Goal: Information Seeking & Learning: Learn about a topic

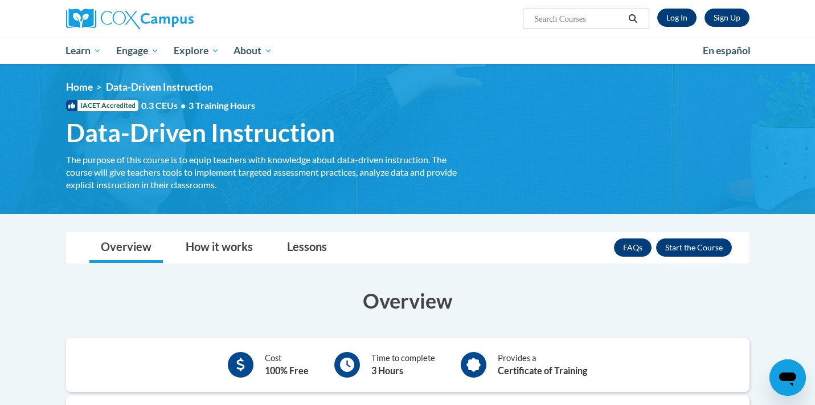
click at [677, 11] on link "Log In" at bounding box center [677, 18] width 39 height 18
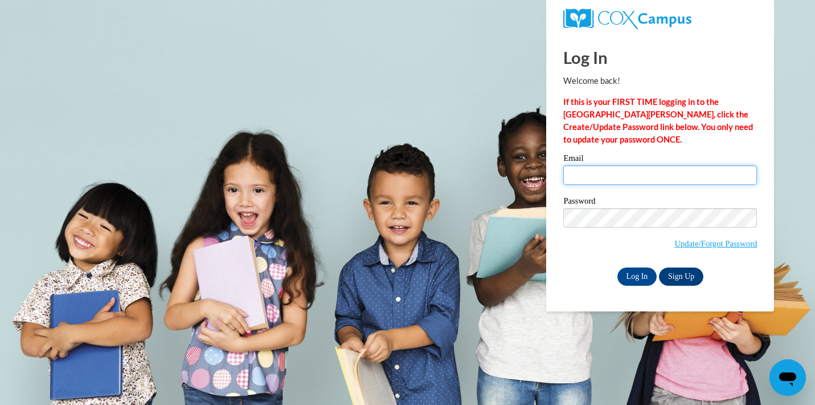
type input "rscaggs3@ivytech.edu"
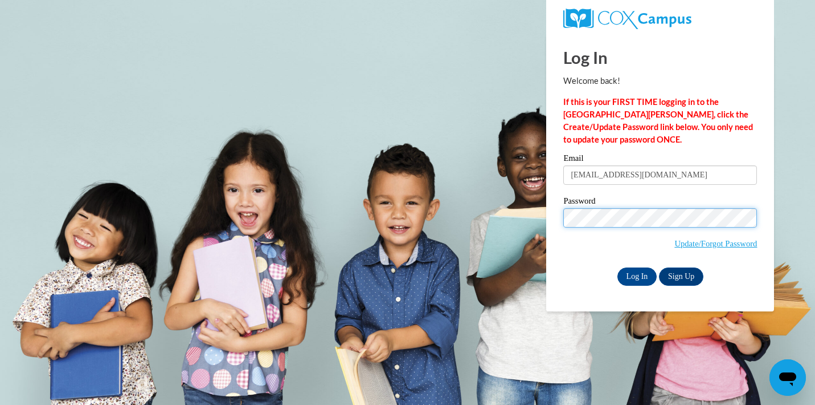
click at [636, 274] on input "Log In" at bounding box center [638, 276] width 40 height 18
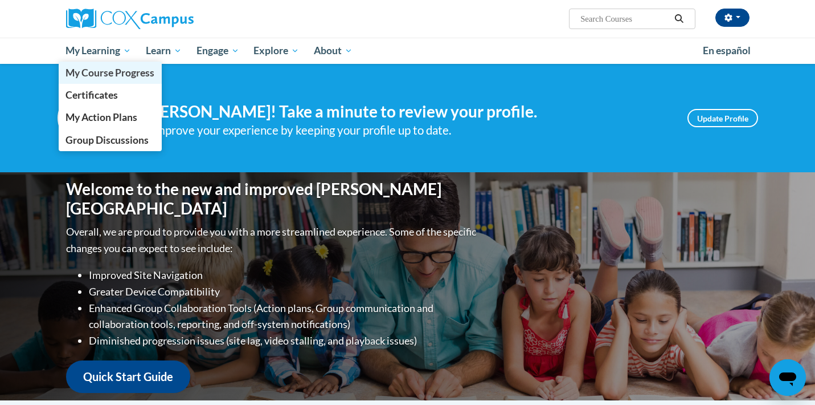
click at [105, 72] on span "My Course Progress" at bounding box center [110, 73] width 89 height 12
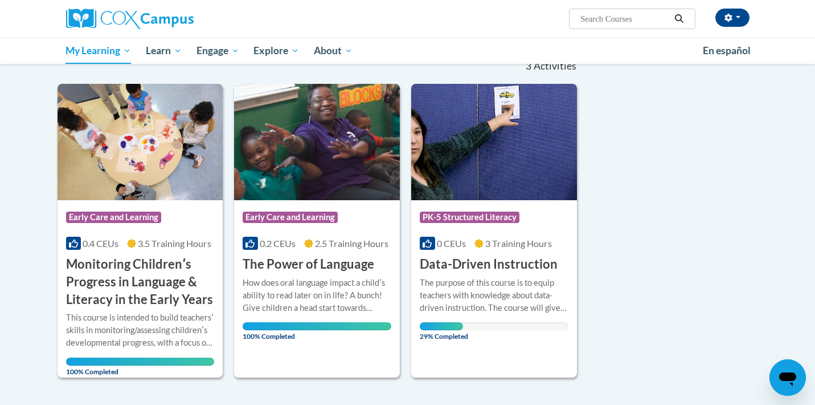
scroll to position [130, 0]
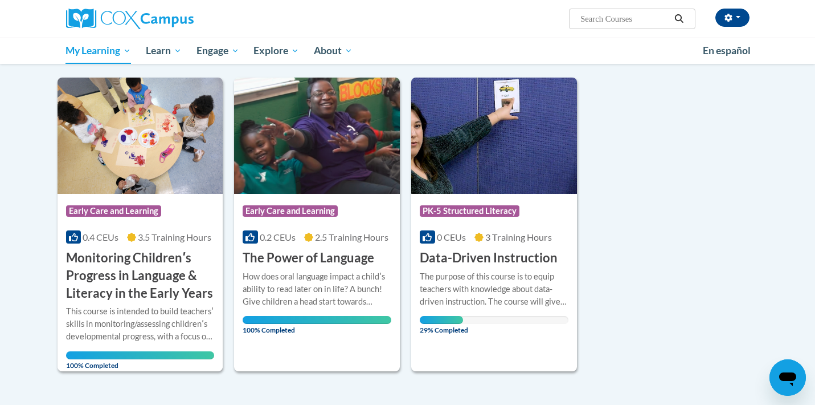
click at [489, 292] on div "The purpose of this course is to equip teachers with knowledge about data-drive…" at bounding box center [494, 289] width 149 height 38
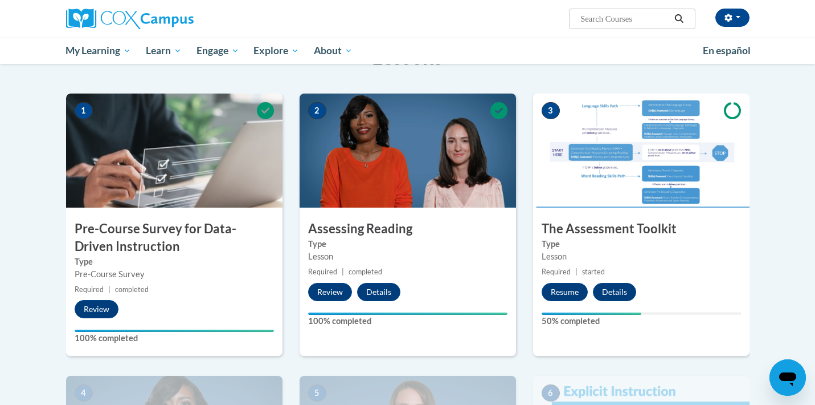
scroll to position [281, 0]
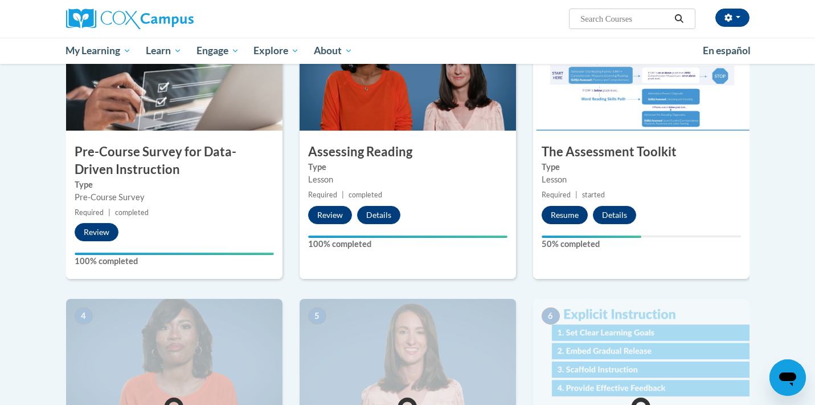
click at [555, 219] on button "Resume" at bounding box center [565, 215] width 46 height 18
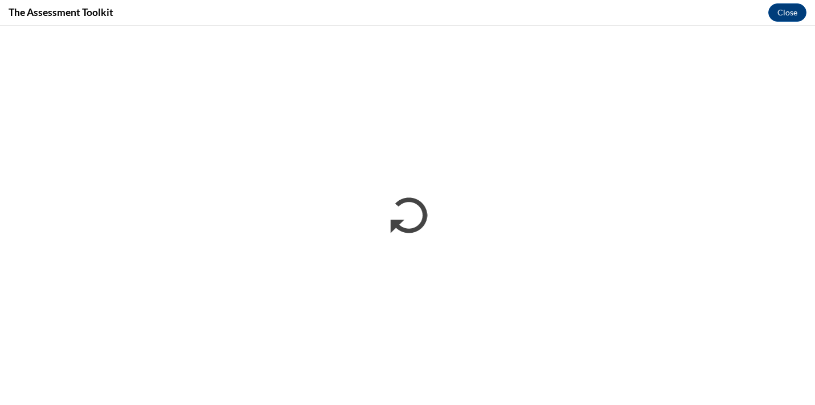
scroll to position [0, 0]
click at [410, 13] on div "The Assessment Toolkit Close" at bounding box center [407, 13] width 815 height 26
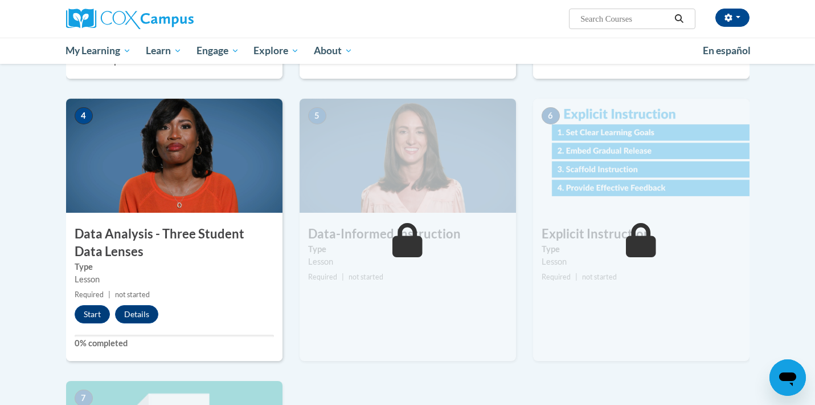
scroll to position [479, 0]
